Goal: Obtain resource: Download file/media

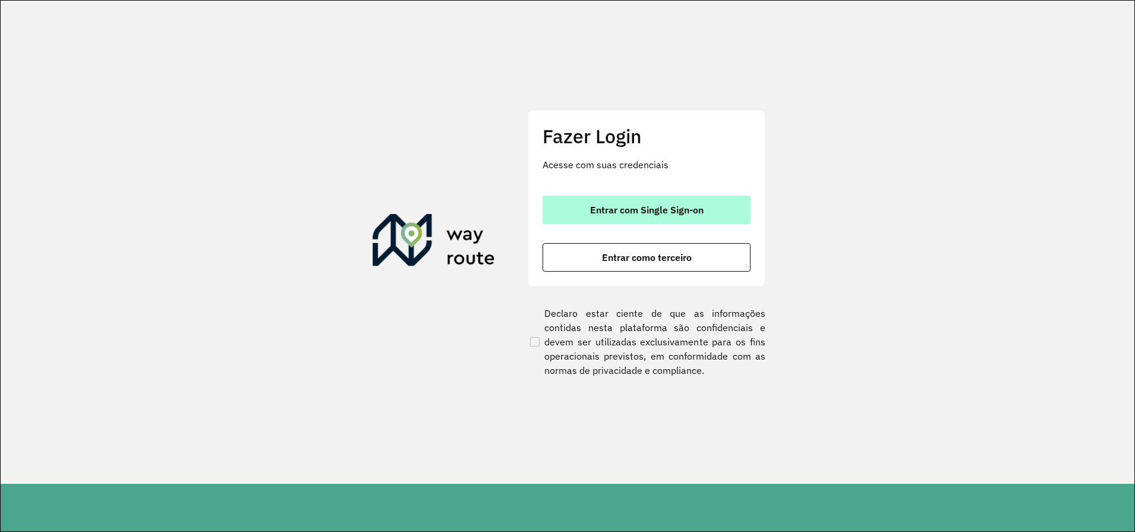
click at [626, 207] on span "Entrar com Single Sign-on" at bounding box center [647, 210] width 114 height 10
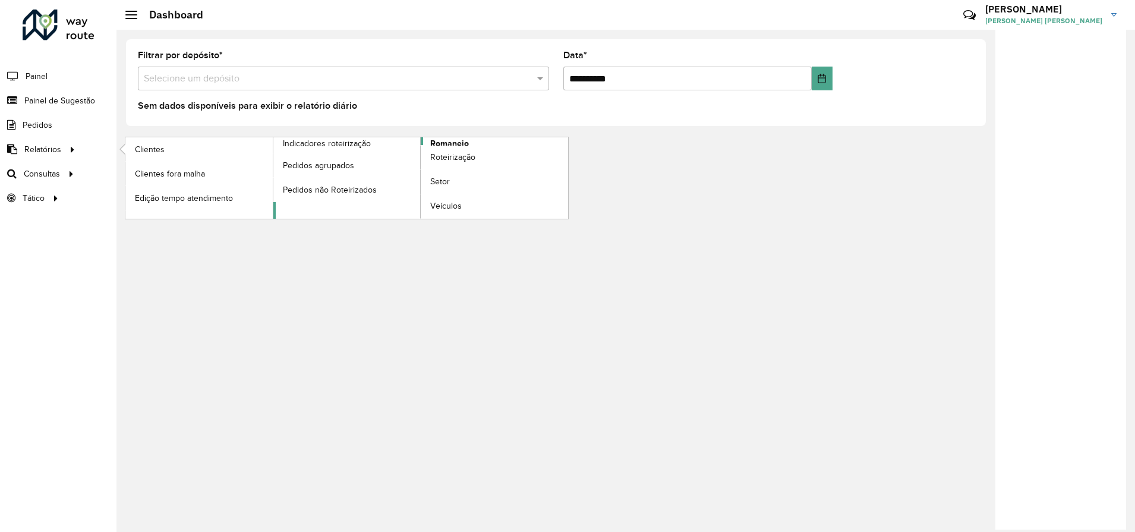
click at [443, 140] on span "Romaneio" at bounding box center [449, 143] width 39 height 12
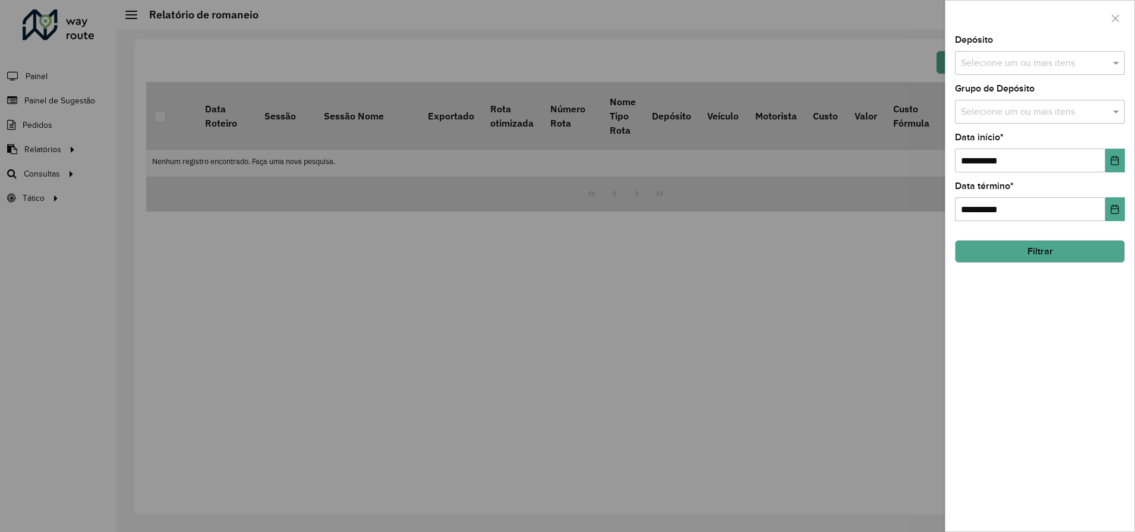
click at [1045, 62] on input "text" at bounding box center [1034, 63] width 152 height 14
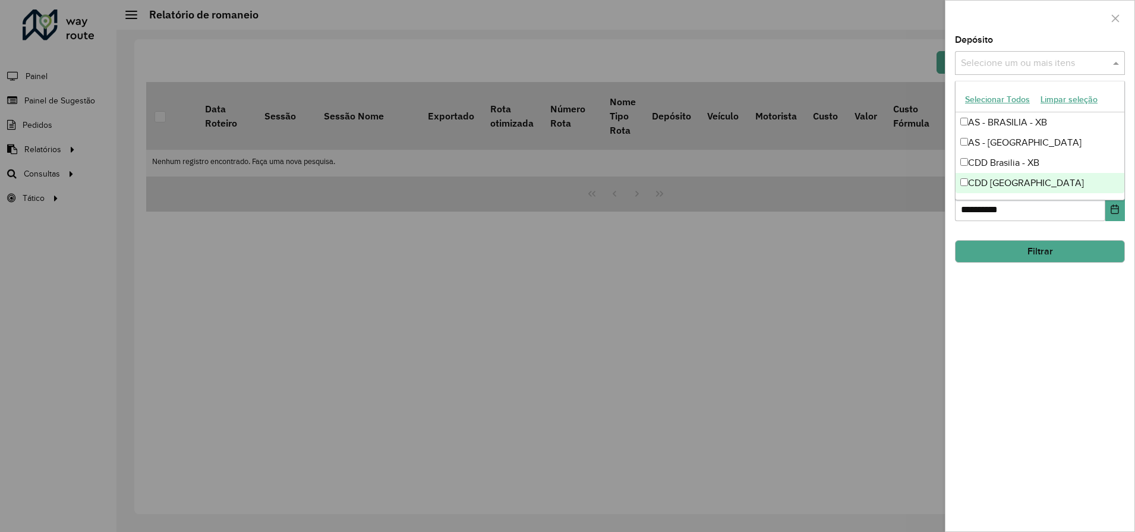
drag, startPoint x: 1013, startPoint y: 172, endPoint x: 1015, endPoint y: 181, distance: 9.1
click at [1015, 181] on div "AS - BRASILIA - XB AS - RONDONOPOLIS CDD [GEOGRAPHIC_DATA] - XB CDD [GEOGRAPHIC…" at bounding box center [1040, 152] width 169 height 81
click at [1015, 181] on div "CDD [GEOGRAPHIC_DATA]" at bounding box center [1040, 183] width 169 height 20
click at [1022, 298] on div "**********" at bounding box center [1040, 284] width 189 height 496
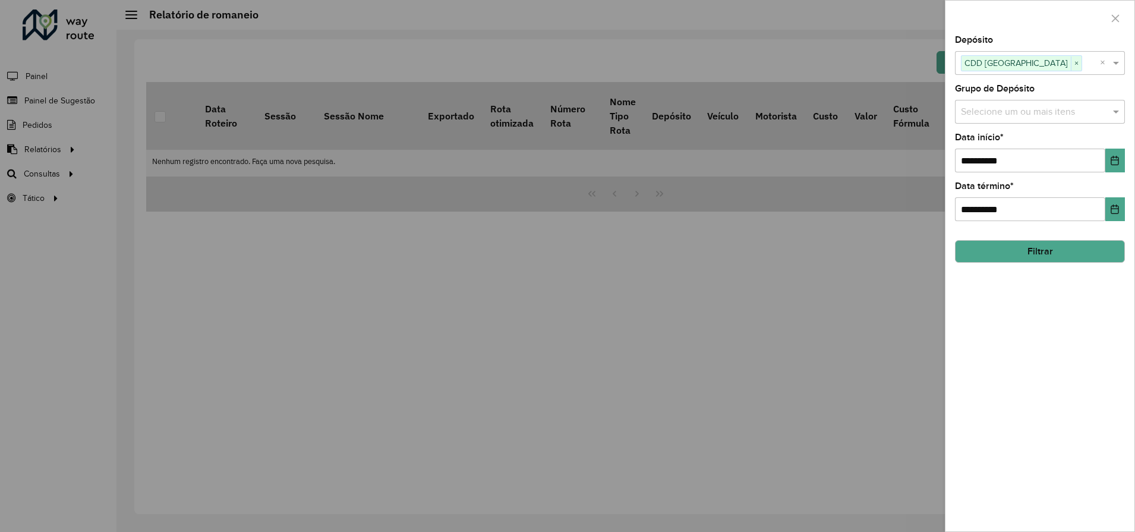
click at [1034, 250] on button "Filtrar" at bounding box center [1040, 251] width 170 height 23
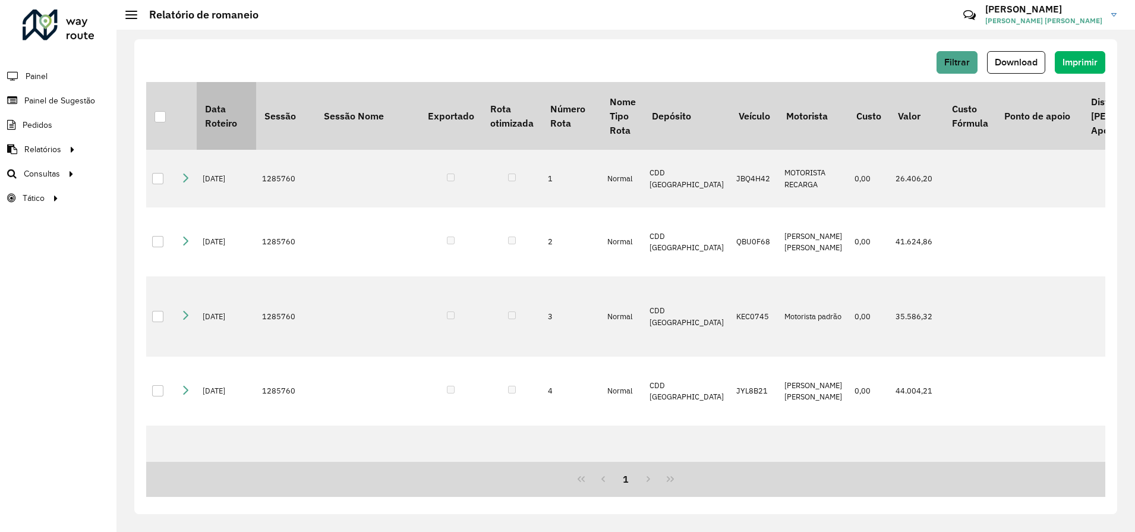
click at [156, 117] on div at bounding box center [160, 116] width 11 height 11
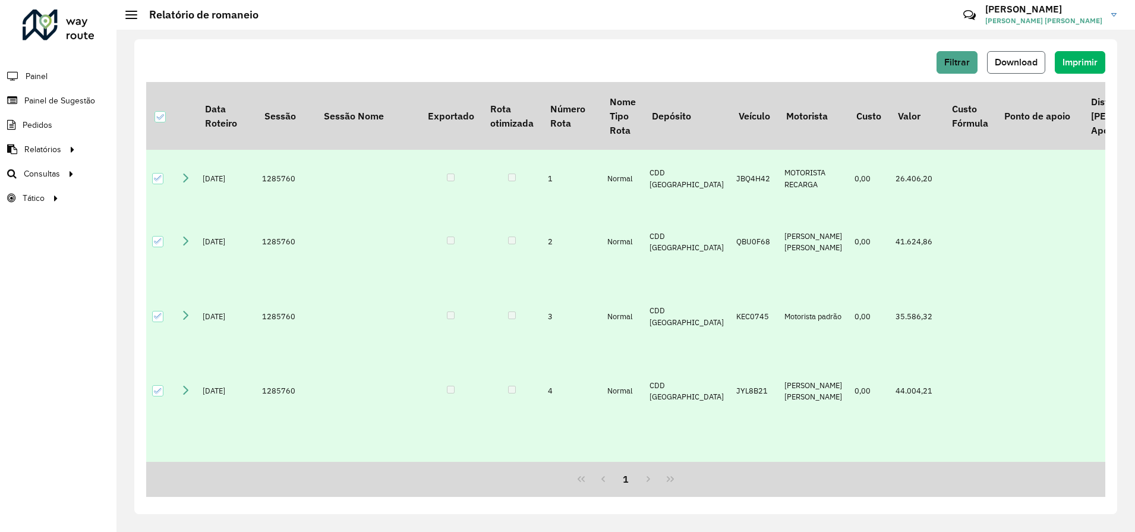
click at [1017, 65] on span "Download" at bounding box center [1016, 62] width 43 height 10
